Goal: Information Seeking & Learning: Find specific fact

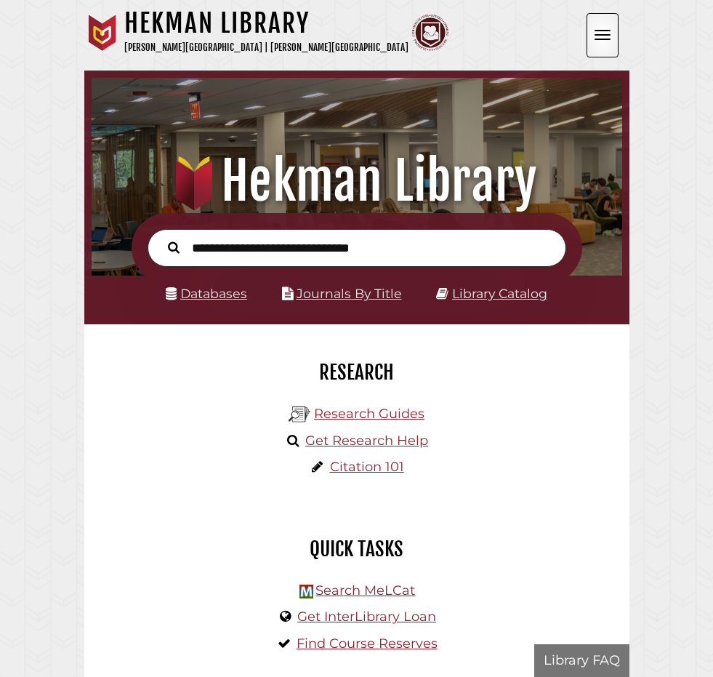
scroll to position [228, 683]
click at [0, 0] on link "Login to My Account" at bounding box center [0, 0] width 0 height 0
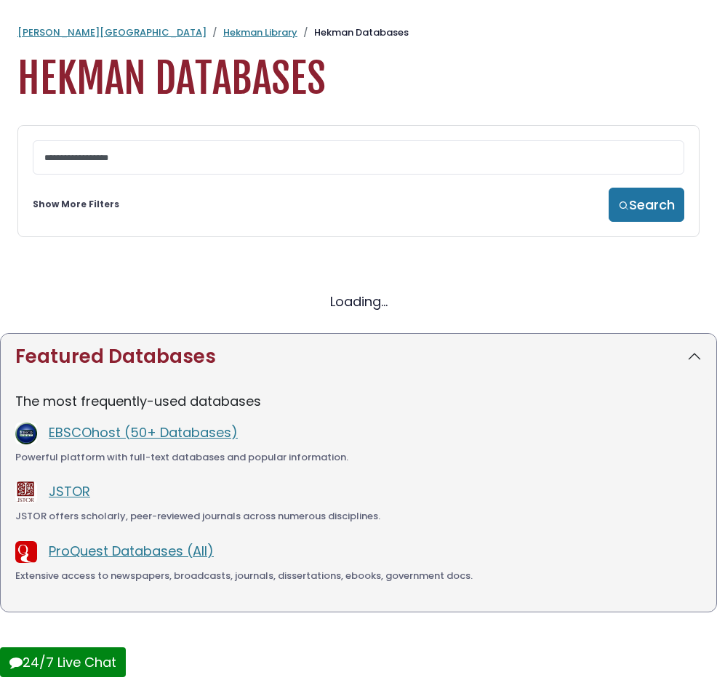
select select "Database Subject Filter"
select select "Database Vendors Filter"
select select "Database Subject Filter"
select select "Database Vendors Filter"
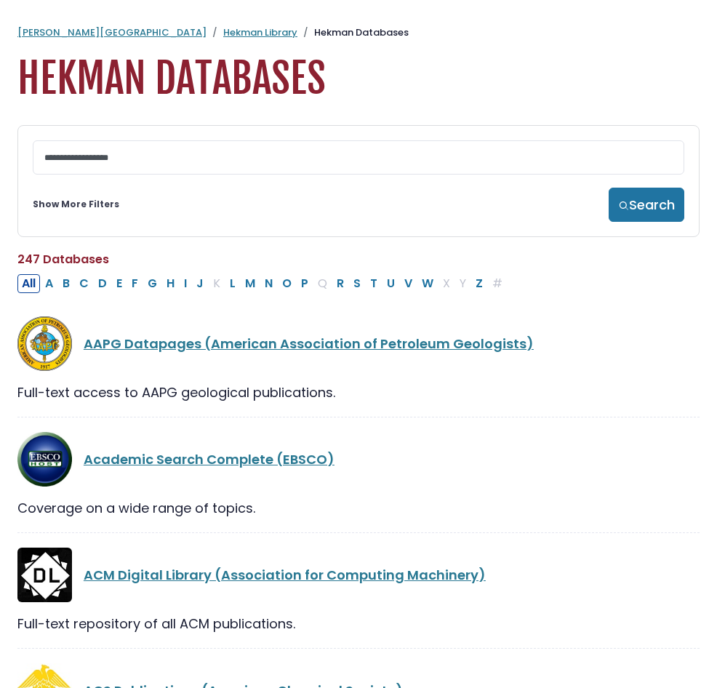
click at [0, 0] on input "Search database by title or keyword" at bounding box center [0, 0] width 0 height 0
type input "*********"
click at [0, 0] on button "Search" at bounding box center [0, 0] width 0 height 0
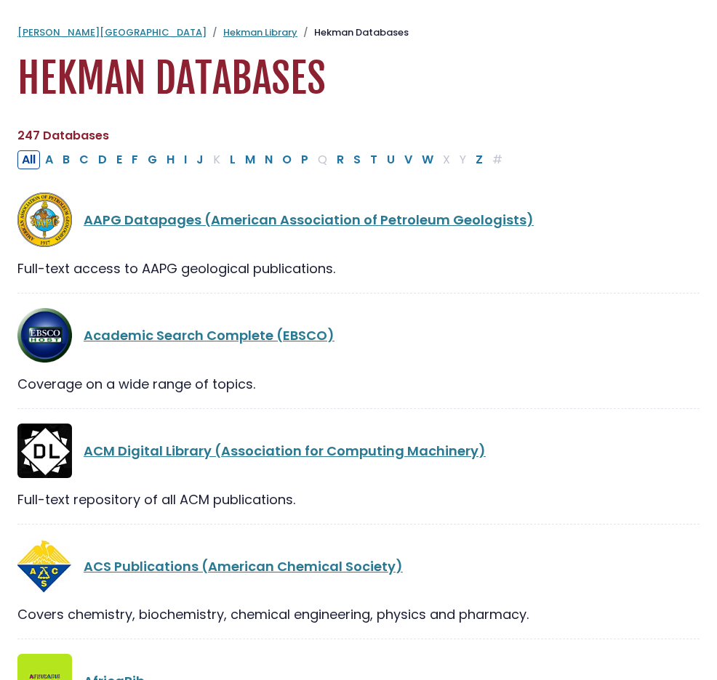
select select "Database Subject Filter"
select select "Database Vendors Filter"
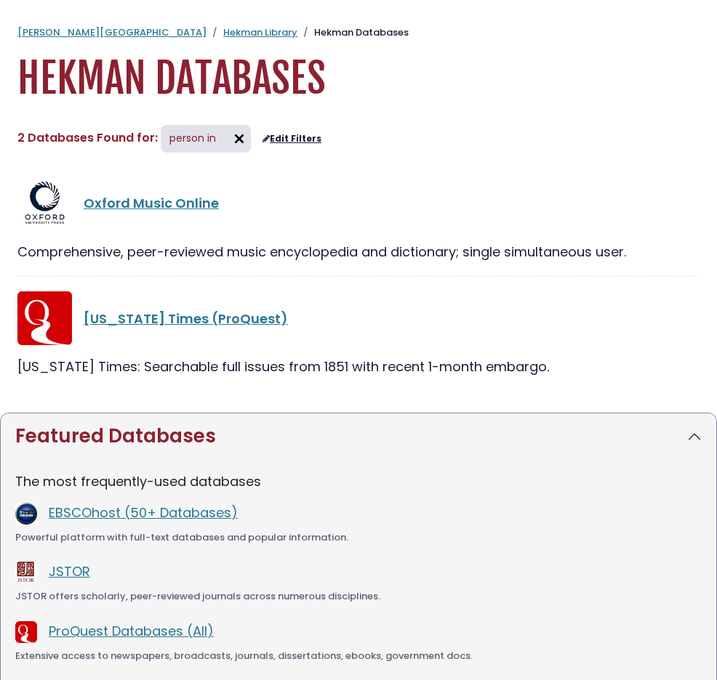
click at [0, 0] on input "*********" at bounding box center [0, 0] width 0 height 0
type input "*"
type input "**********"
click at [0, 0] on button "Search" at bounding box center [0, 0] width 0 height 0
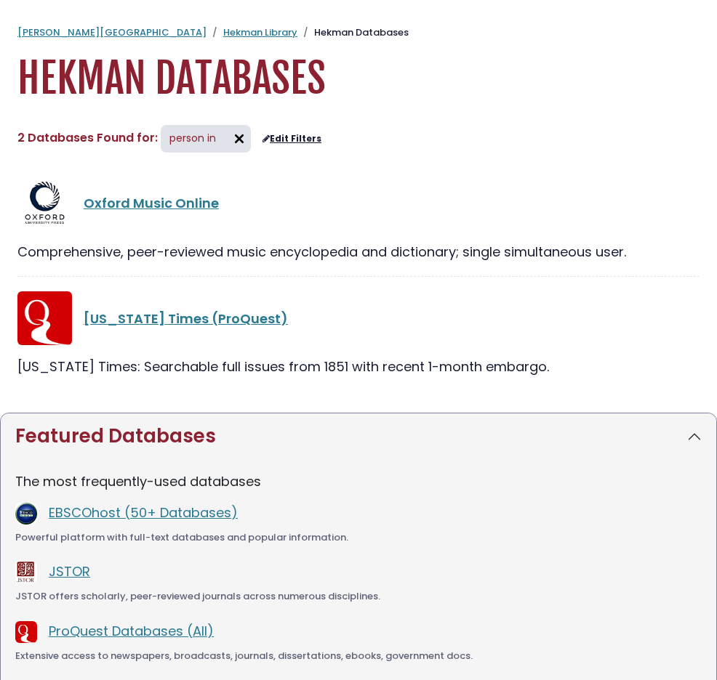
select select "Database Subject Filter"
select select "Database Vendors Filter"
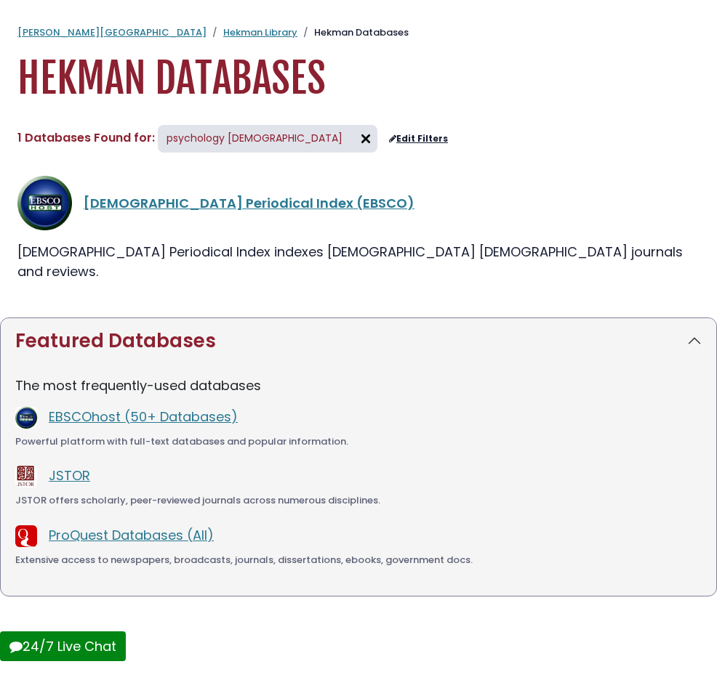
scroll to position [0, 17]
type input "**********"
click at [0, 0] on button "Search" at bounding box center [0, 0] width 0 height 0
select select "Database Subject Filter"
select select "Database Vendors Filter"
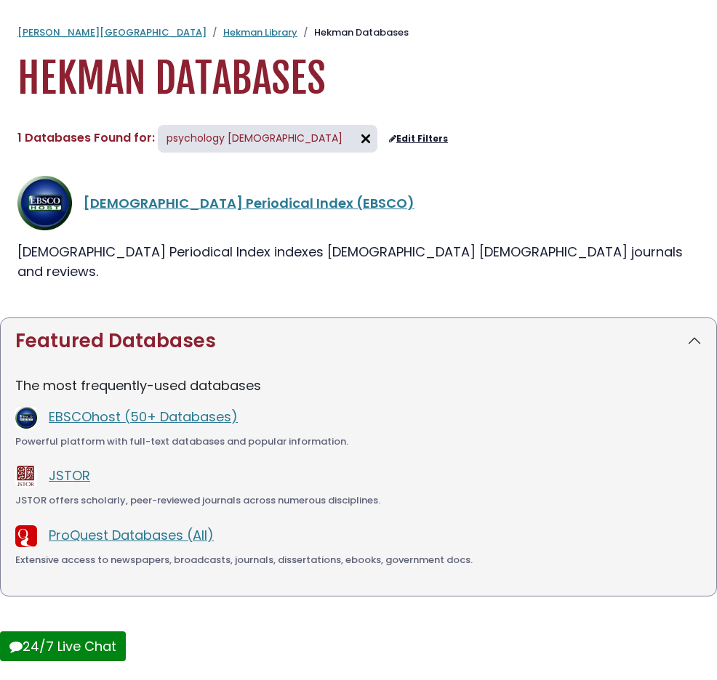
click at [0, 0] on button "Search" at bounding box center [0, 0] width 0 height 0
select select "Database Subject Filter"
select select "Database Vendors Filter"
select select "Database Subject Filter"
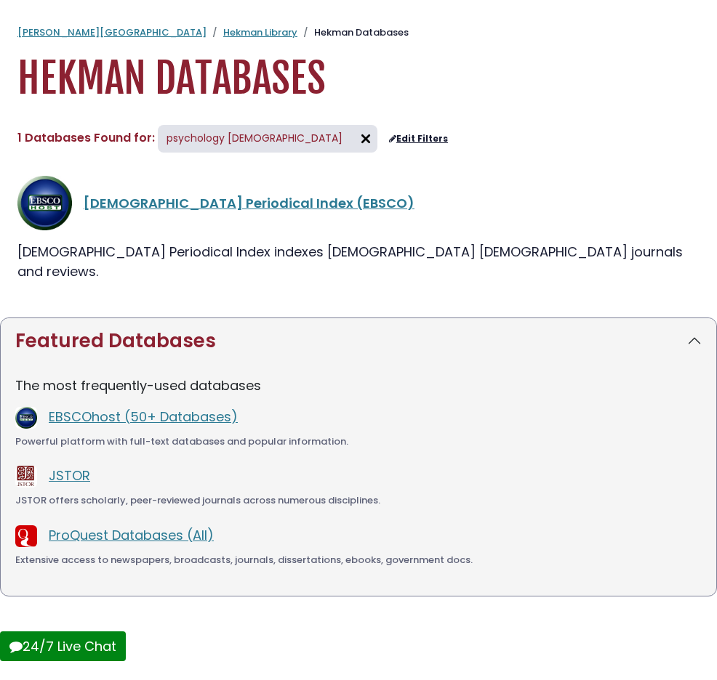
select select "Database Vendors Filter"
type input "**********"
click at [0, 0] on button "Search" at bounding box center [0, 0] width 0 height 0
select select "Database Subject Filter"
select select "Database Vendors Filter"
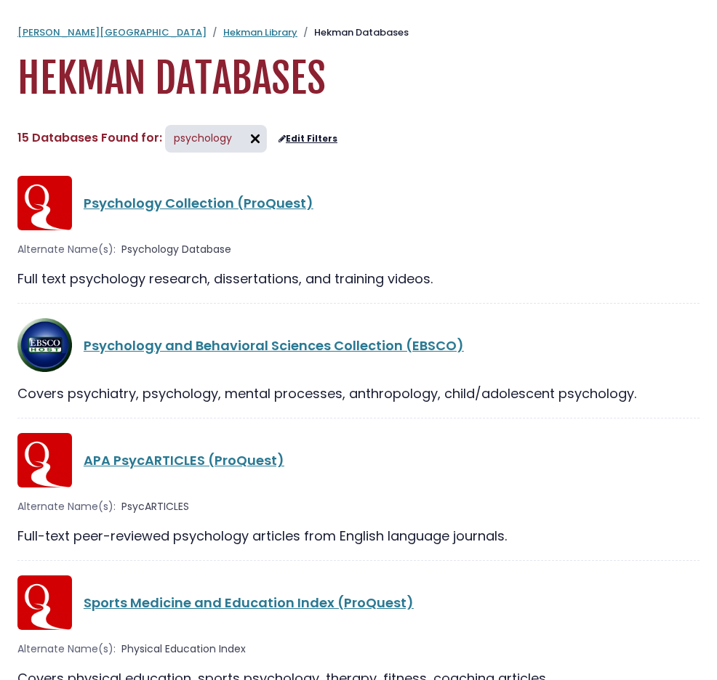
drag, startPoint x: 176, startPoint y: 178, endPoint x: 71, endPoint y: 175, distance: 105.4
click at [0, 0] on input "**********" at bounding box center [0, 0] width 0 height 0
type input "******"
click at [0, 0] on button "Search" at bounding box center [0, 0] width 0 height 0
select select "Database Subject Filter"
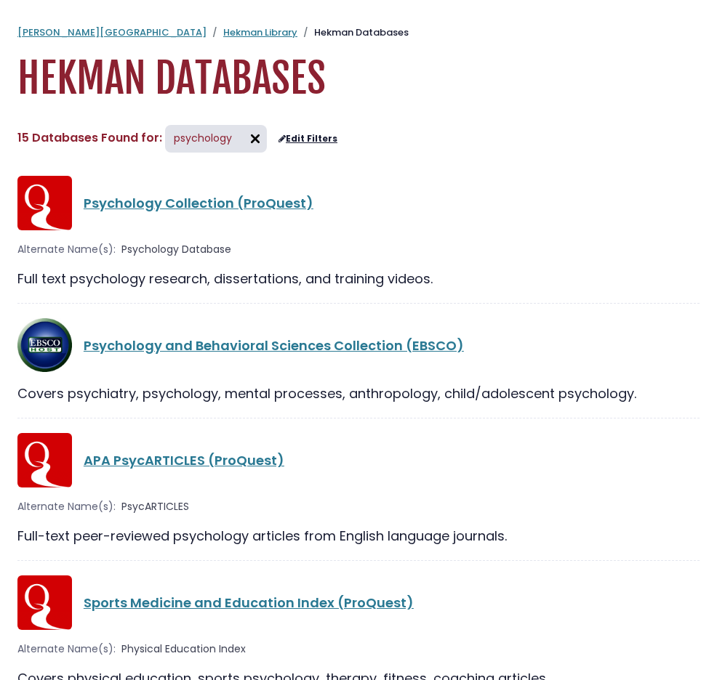
select select "Database Vendors Filter"
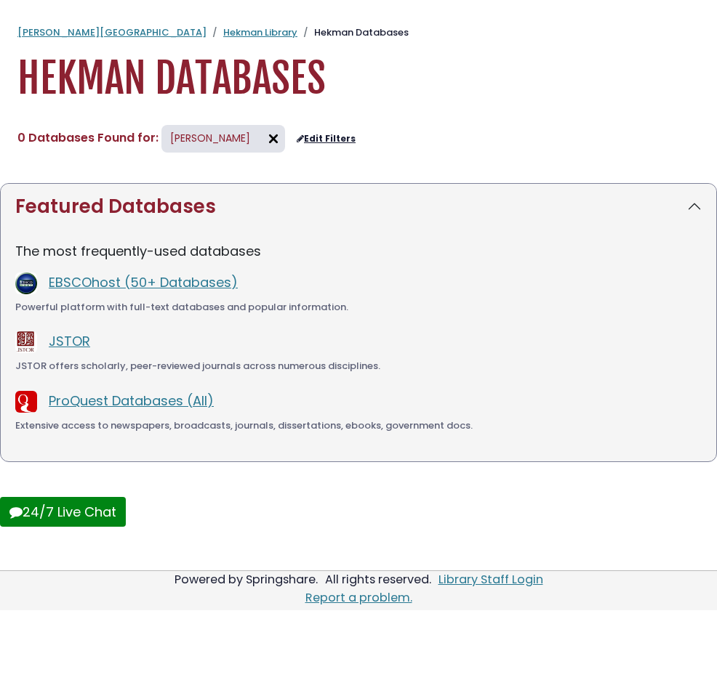
click at [0, 0] on button "Search" at bounding box center [0, 0] width 0 height 0
select select "Database Subject Filter"
select select "Database Vendors Filter"
click at [0, 0] on button "Search" at bounding box center [0, 0] width 0 height 0
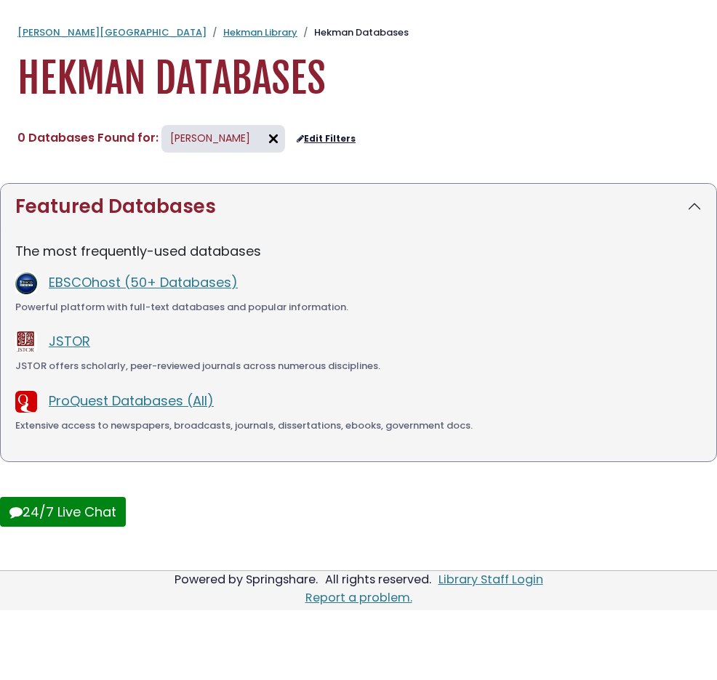
select select "Database Subject Filter"
select select "Database Vendors Filter"
click at [0, 0] on button "Search" at bounding box center [0, 0] width 0 height 0
select select "Database Subject Filter"
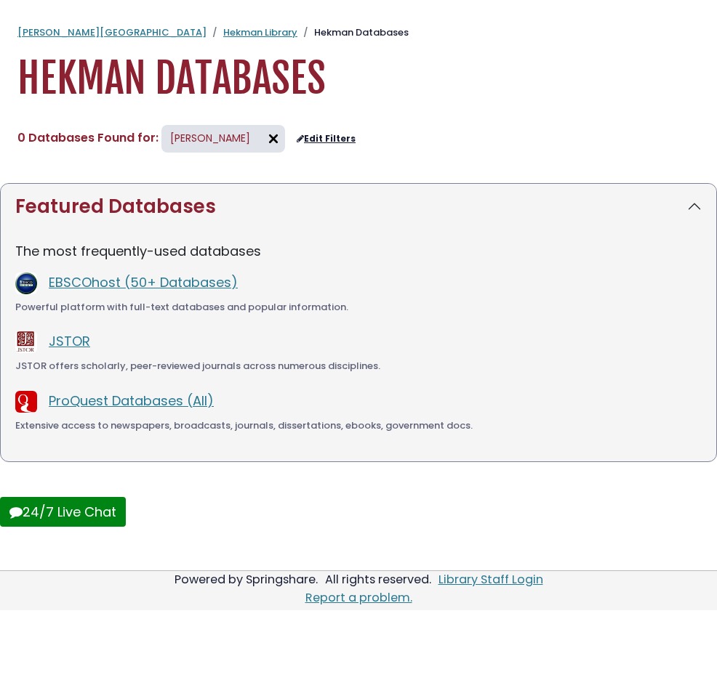
select select "Database Vendors Filter"
select select "Database Subject Filter"
select select "Database Vendors Filter"
select select "Database Subject Filter"
select select "Database Vendors Filter"
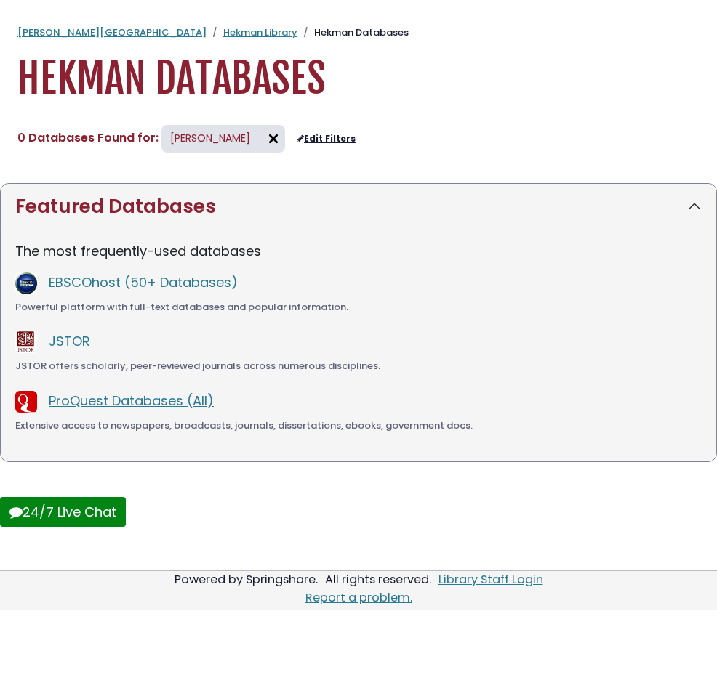
select select "Database Subject Filter"
select select "Database Vendors Filter"
select select "Database Subject Filter"
select select "Database Vendors Filter"
